Goal: Task Accomplishment & Management: Manage account settings

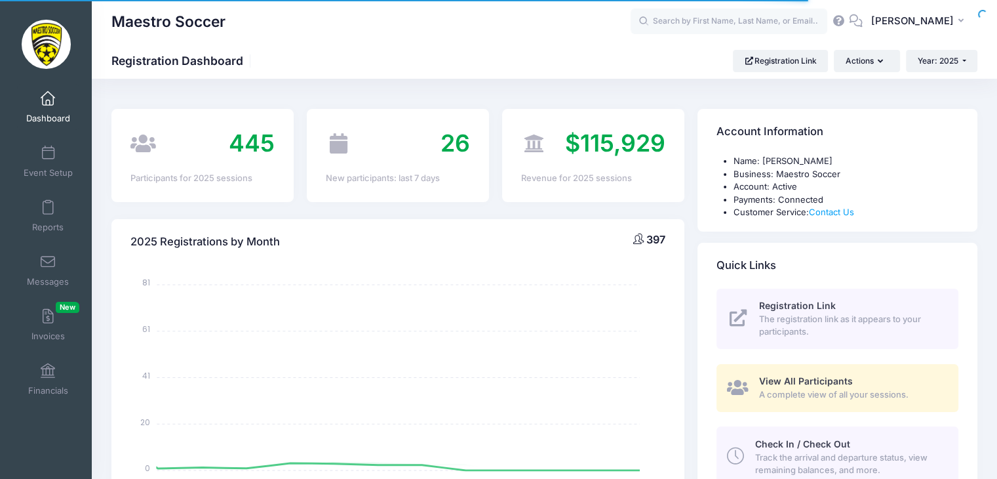
select select
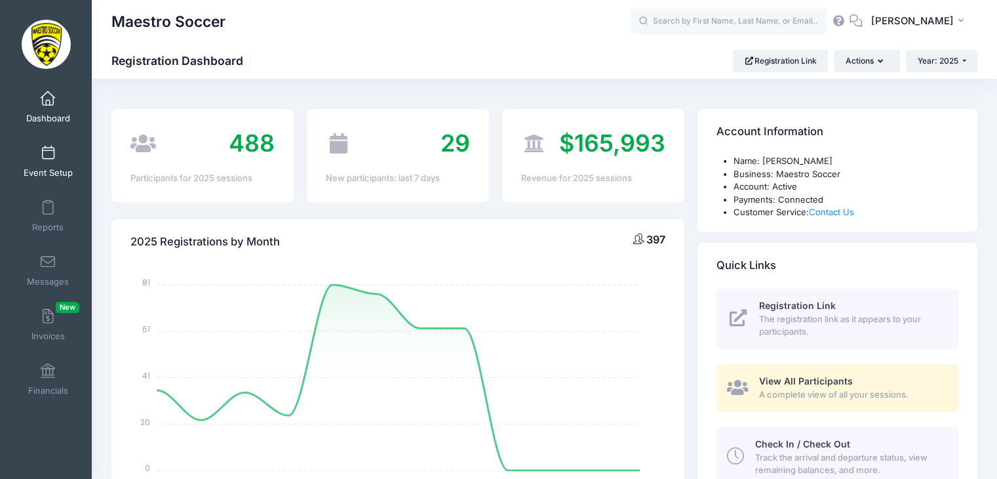
click at [33, 155] on link "Event Setup" at bounding box center [48, 161] width 62 height 46
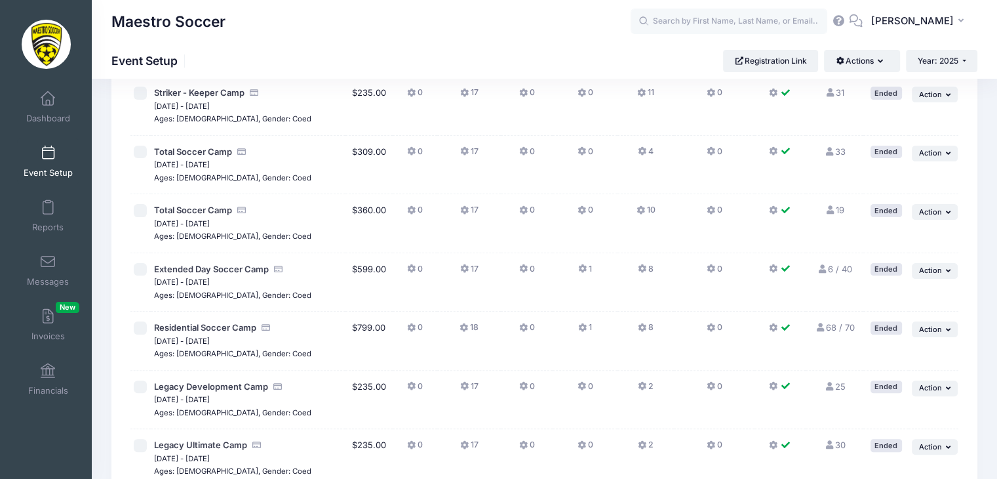
scroll to position [524, 0]
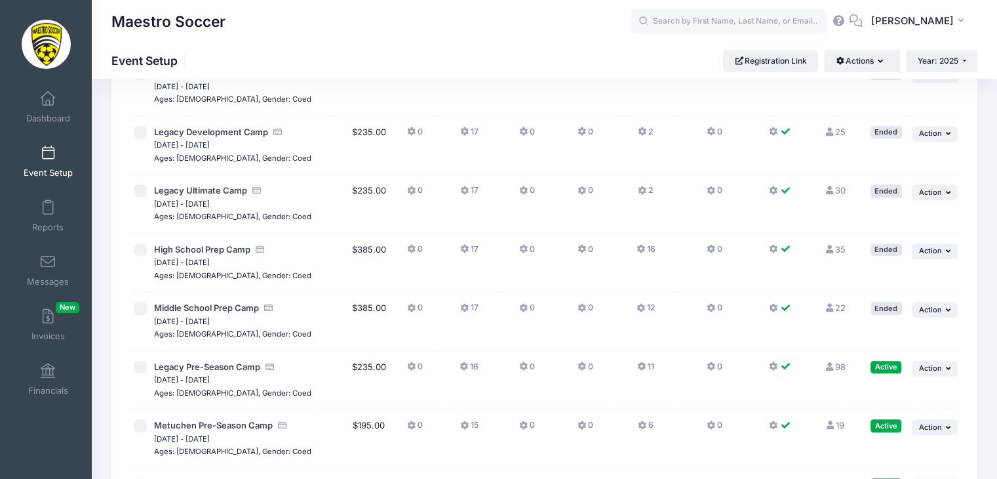
click at [637, 365] on button "11" at bounding box center [645, 370] width 17 height 19
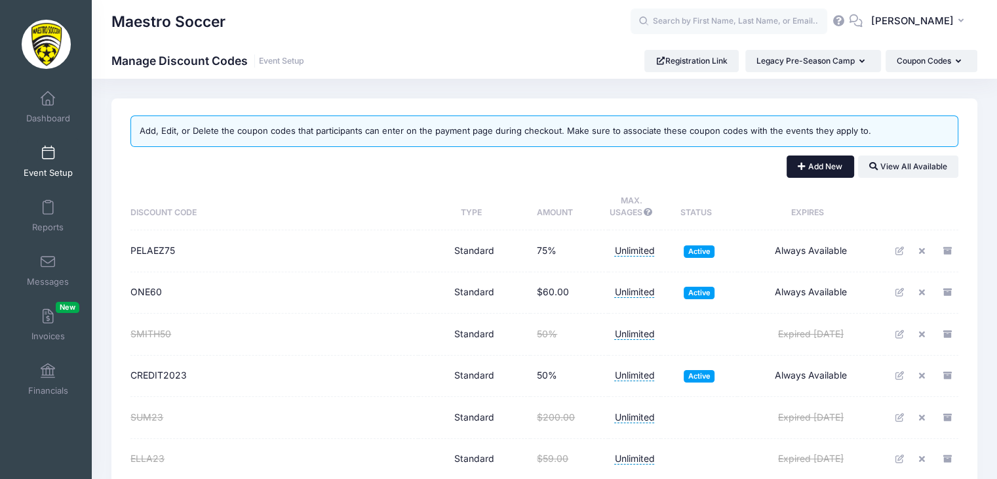
click at [823, 165] on button "Add New" at bounding box center [821, 166] width 68 height 22
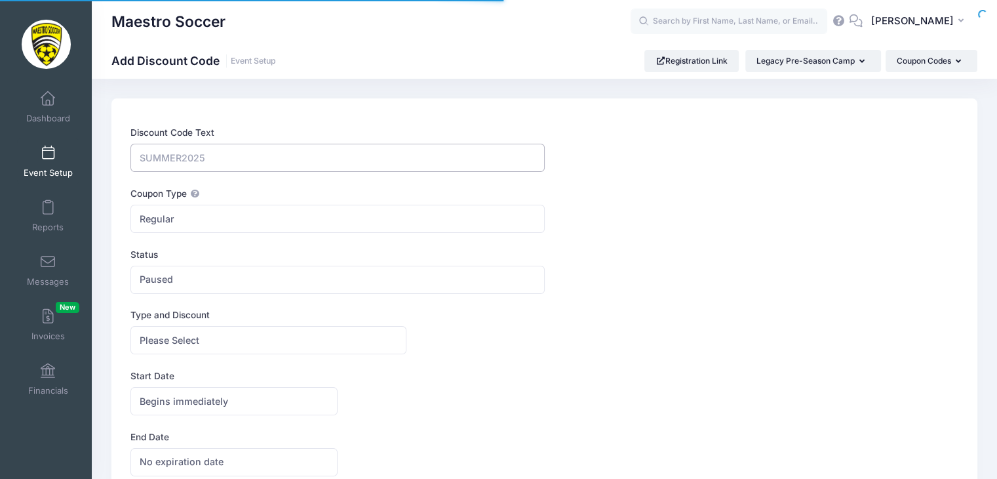
click at [212, 159] on input "Discount Code Text" at bounding box center [337, 158] width 414 height 28
type input "LPS50"
click at [220, 207] on span "Regular" at bounding box center [337, 219] width 414 height 28
click at [202, 279] on span "Paused" at bounding box center [337, 280] width 414 height 28
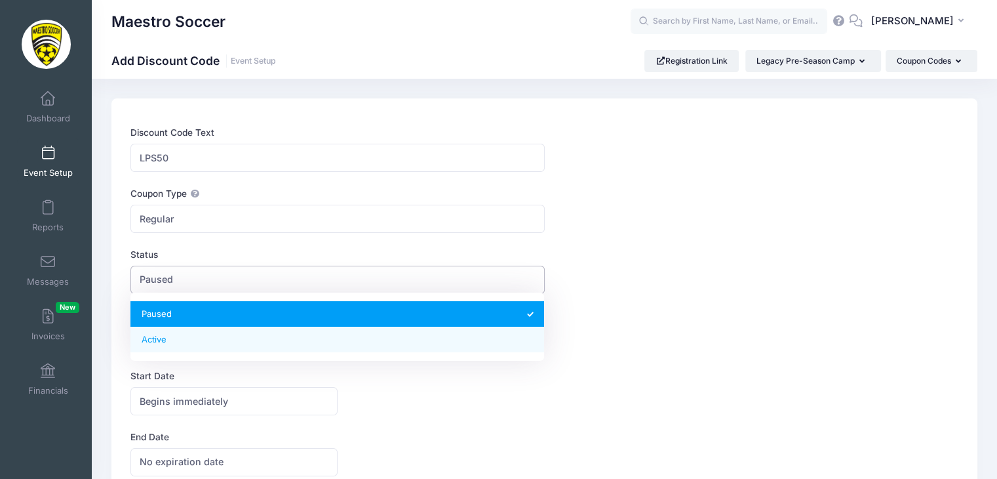
select select "1"
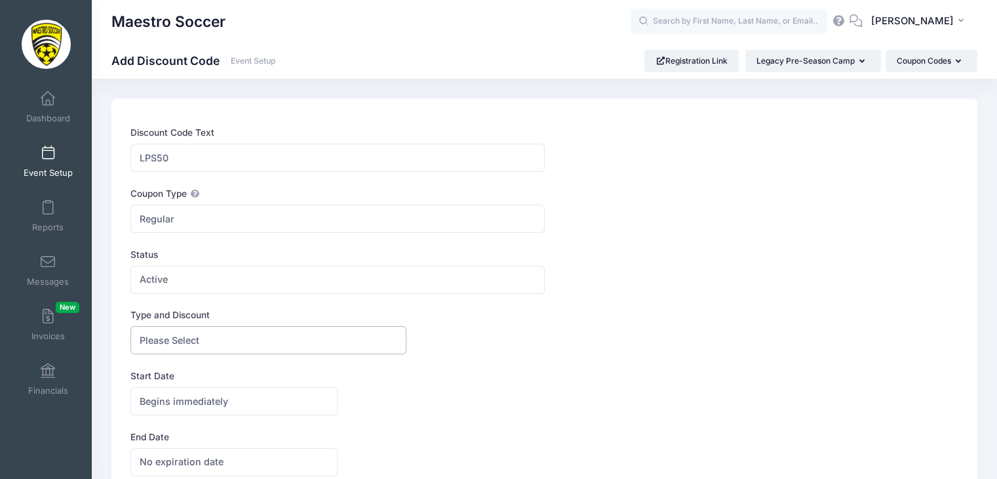
click at [204, 333] on span "Please Select" at bounding box center [268, 340] width 276 height 28
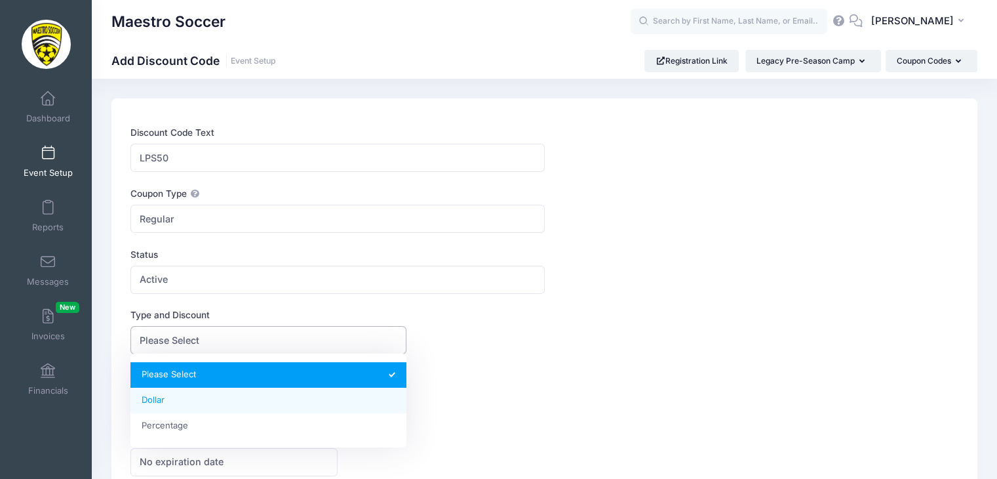
select select "1"
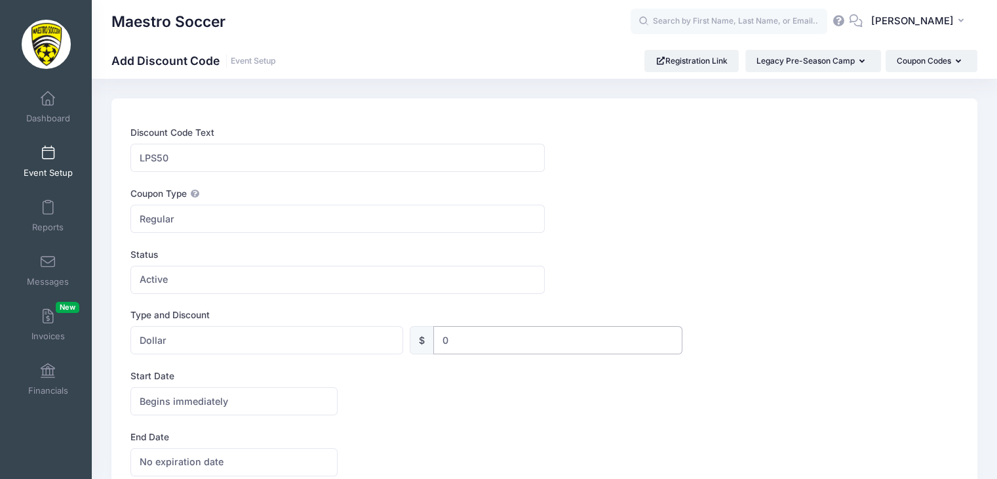
click at [461, 332] on input "0" at bounding box center [557, 340] width 249 height 28
type input "117.50"
click at [261, 408] on span "Begins immediately" at bounding box center [233, 401] width 207 height 28
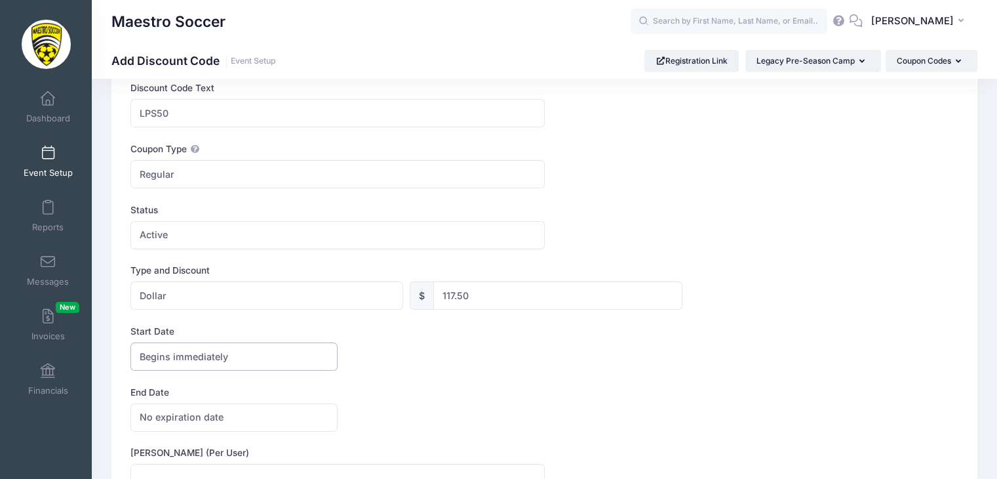
scroll to position [66, 0]
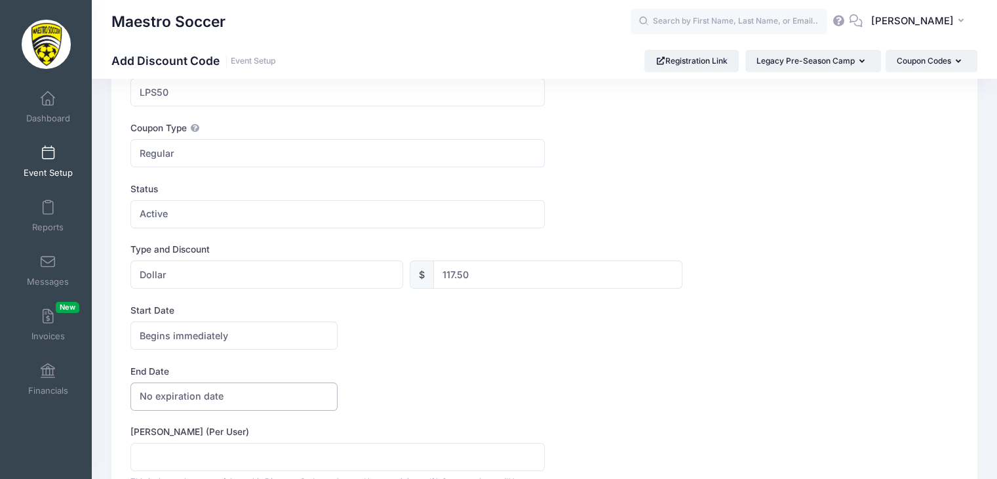
click at [260, 403] on span "No expiration date" at bounding box center [233, 396] width 207 height 28
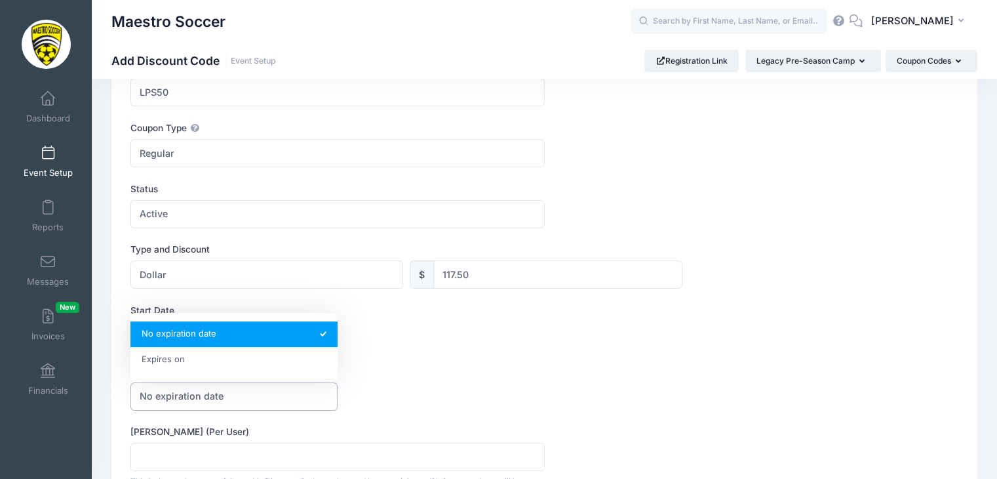
click at [260, 403] on span "No expiration date" at bounding box center [233, 396] width 207 height 28
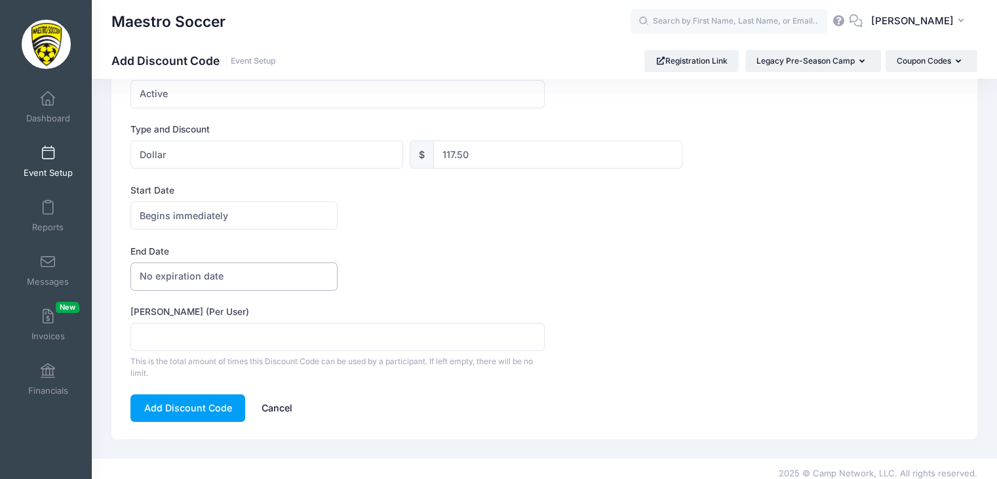
scroll to position [194, 0]
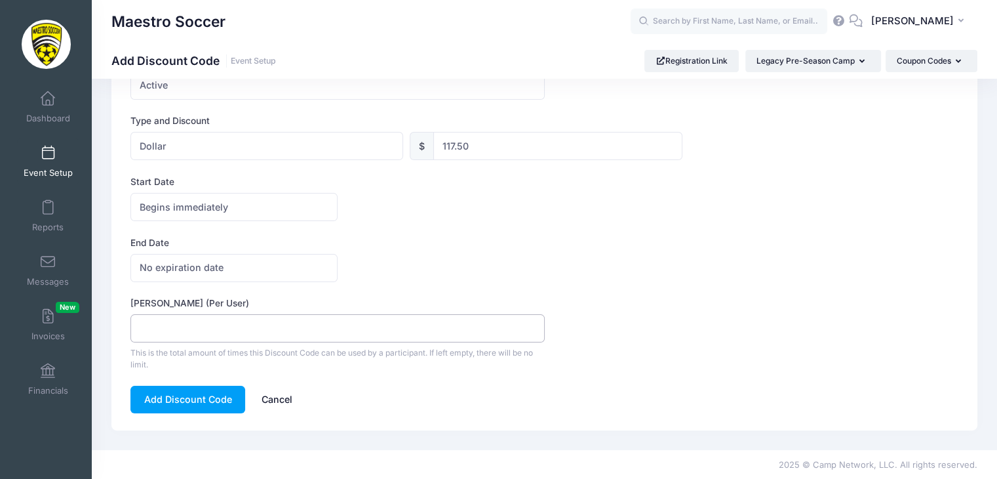
click at [254, 321] on input "Max Usage (Per User)" at bounding box center [337, 328] width 414 height 28
type input "4"
click at [359, 385] on div "Add Discount Code Cancel" at bounding box center [475, 399] width 690 height 28
click at [210, 390] on button "Add Discount Code" at bounding box center [187, 399] width 115 height 28
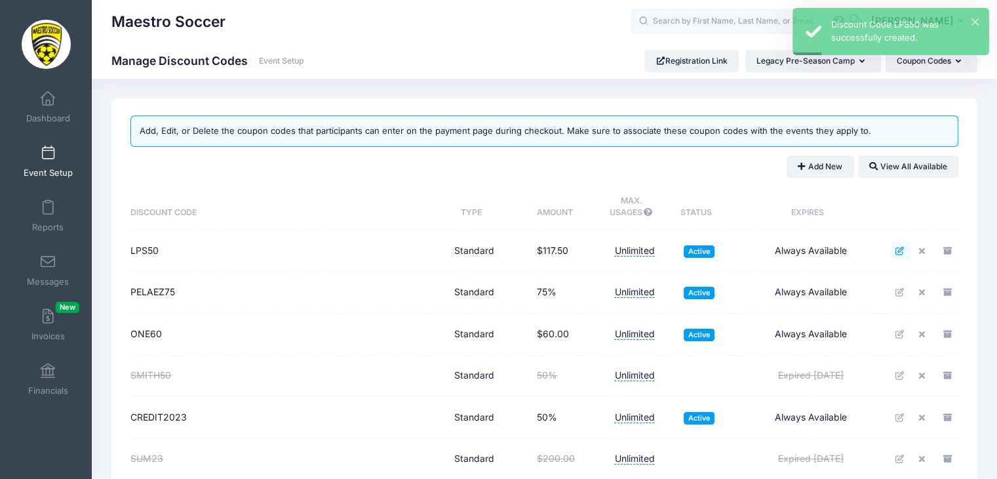
click at [903, 252] on icon at bounding box center [900, 250] width 10 height 9
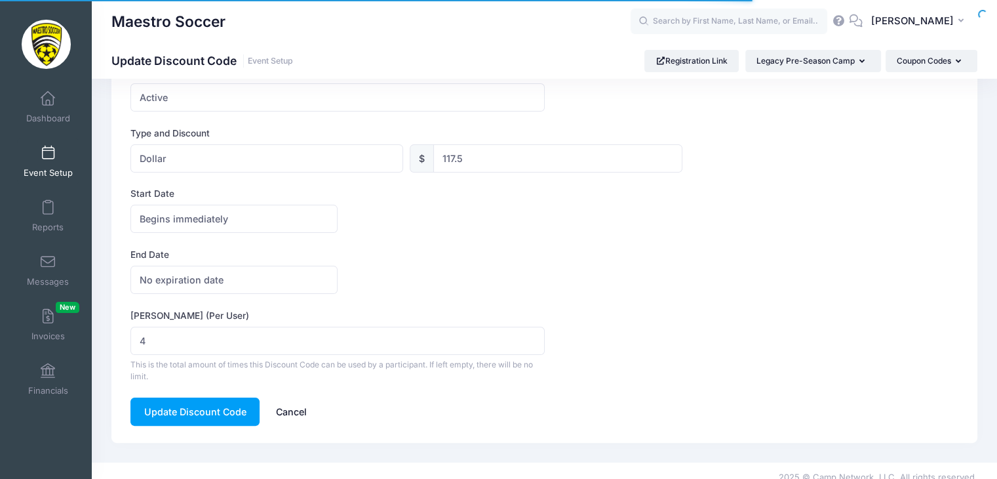
scroll to position [233, 0]
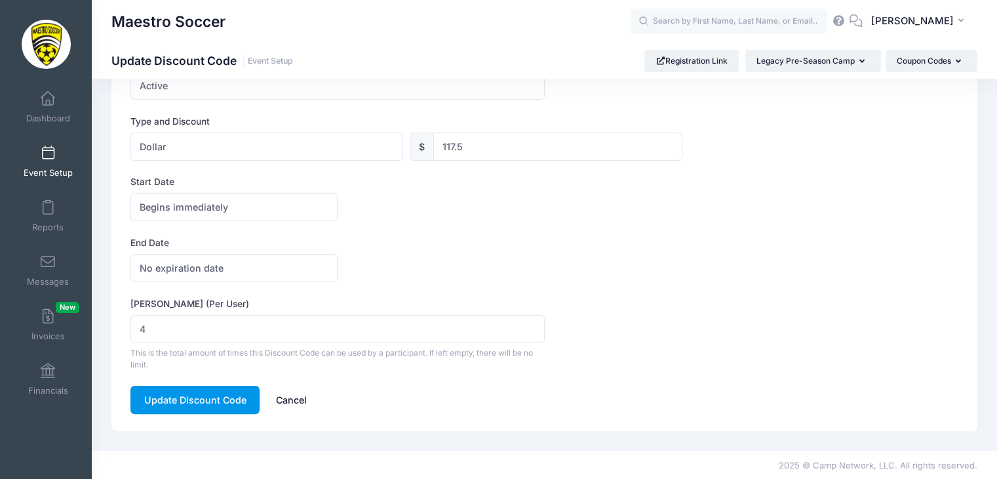
click at [187, 406] on button "Update Discount Code" at bounding box center [194, 399] width 129 height 28
